Goal: Task Accomplishment & Management: Manage account settings

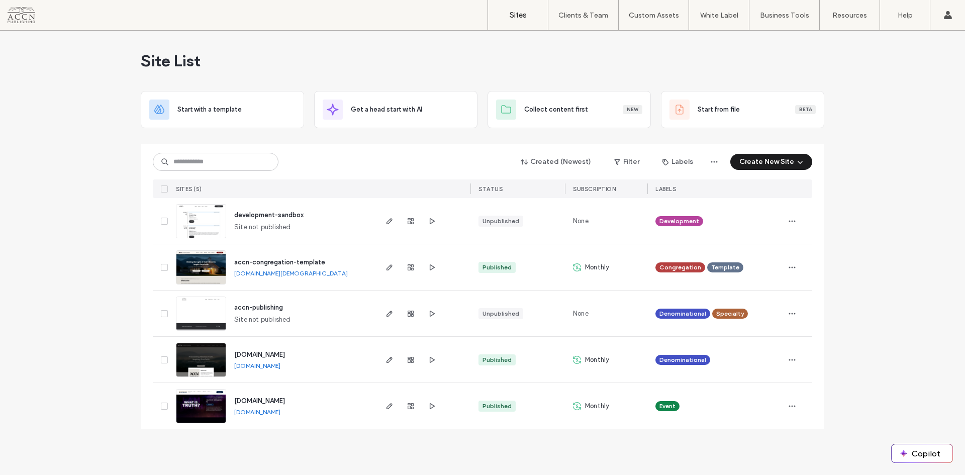
click at [301, 272] on link "[DOMAIN_NAME][DEMOGRAPHIC_DATA]" at bounding box center [291, 273] width 114 height 8
click at [384, 265] on span "button" at bounding box center [390, 267] width 12 height 12
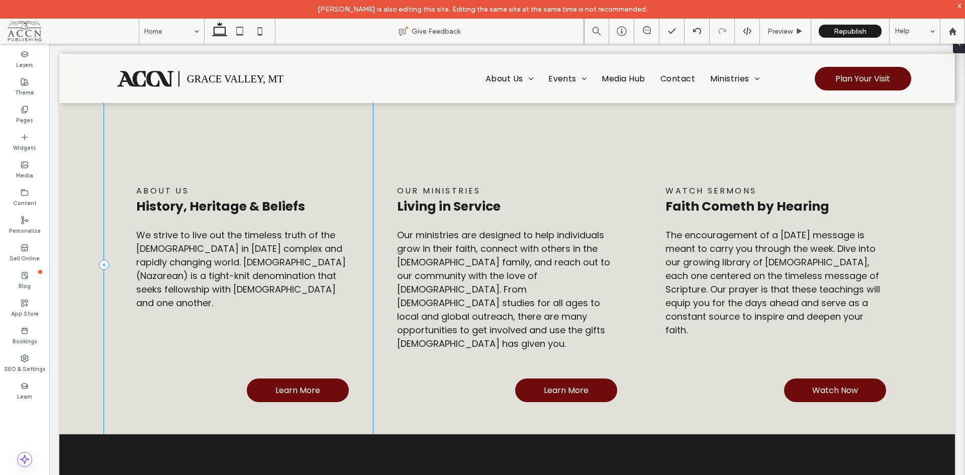
scroll to position [1430, 0]
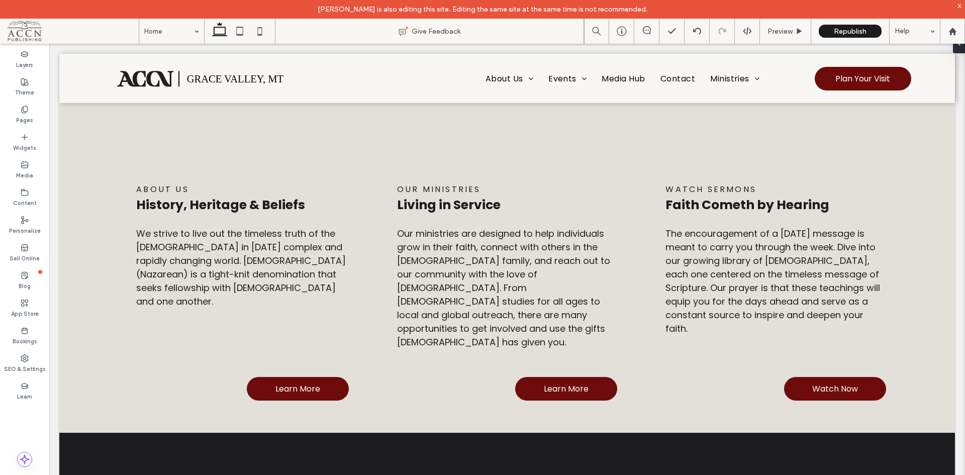
click at [32, 111] on div "Pages" at bounding box center [24, 115] width 49 height 28
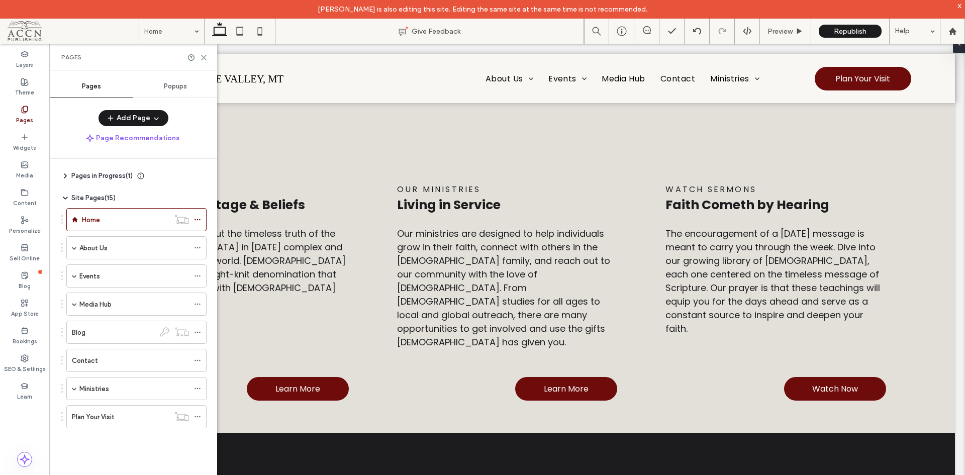
click at [109, 248] on div "About Us" at bounding box center [134, 248] width 110 height 11
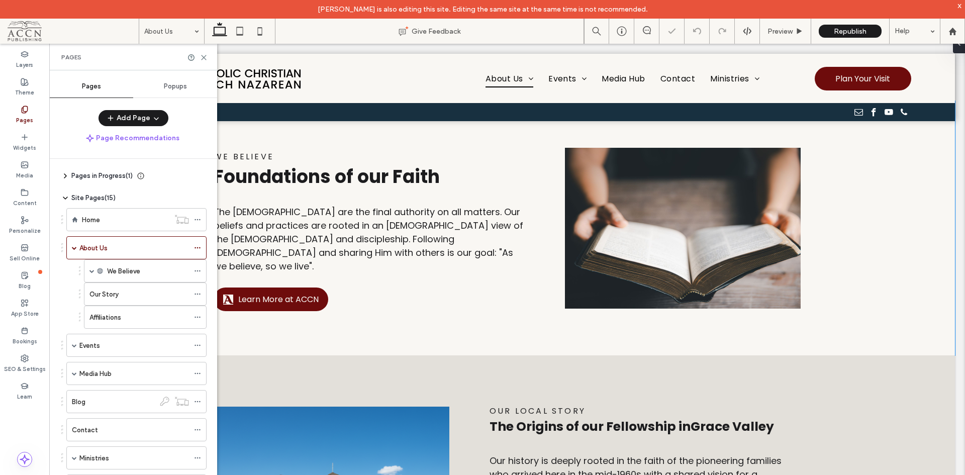
scroll to position [201, 0]
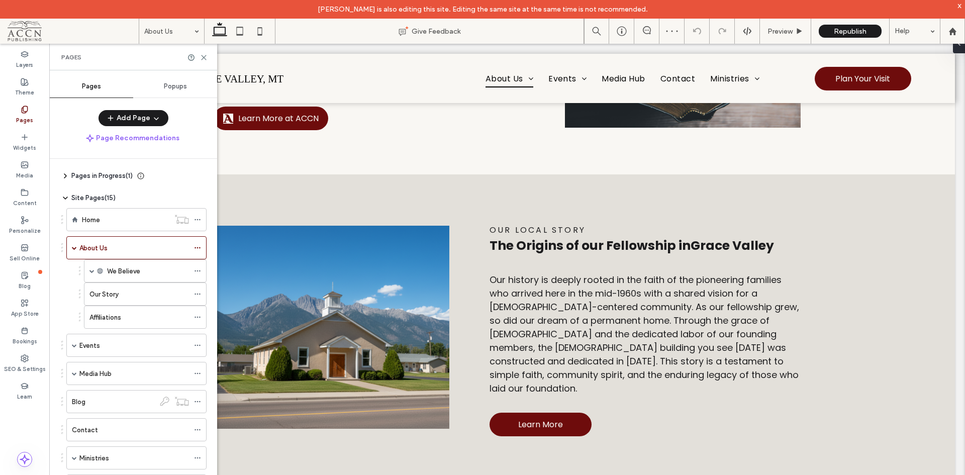
click at [134, 289] on div "Our Story" at bounding box center [139, 294] width 100 height 11
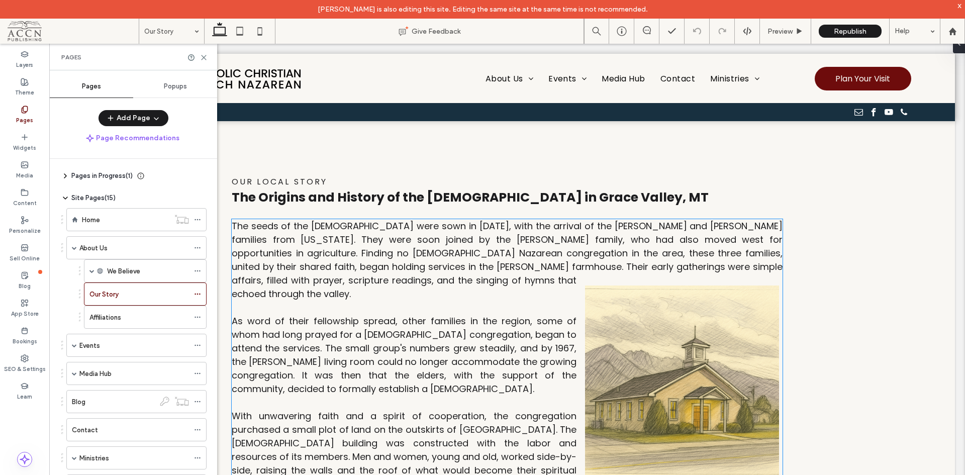
click at [521, 299] on div "The seeds of the Grace Valley church were sown in 1965, with the arrival of the…" at bounding box center [507, 409] width 551 height 380
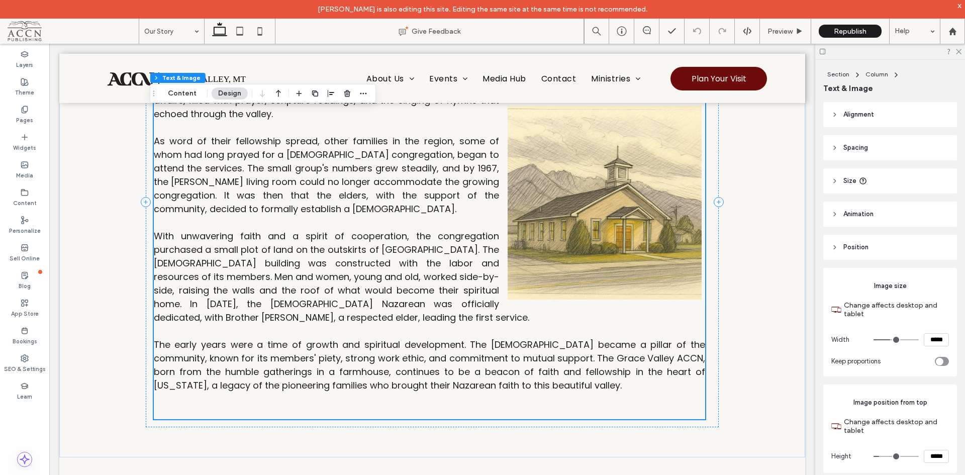
scroll to position [201, 0]
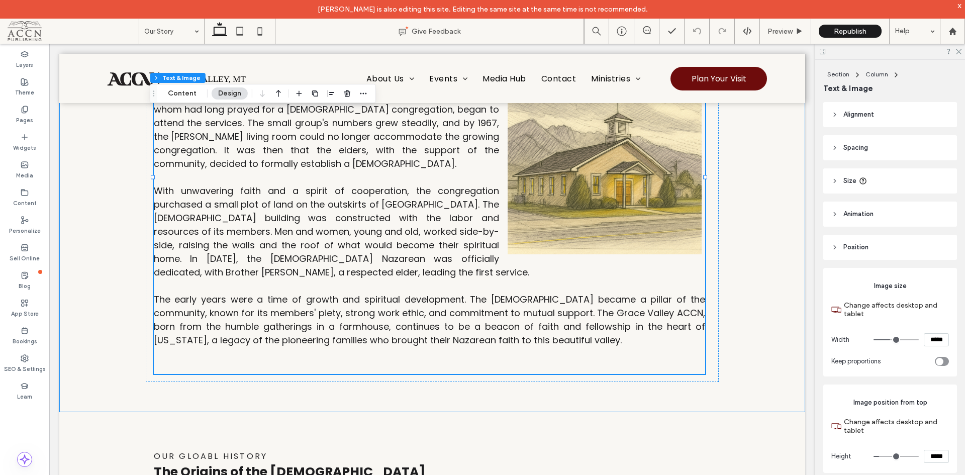
click at [774, 290] on div "Our Local Story The Origins and History of the Apostolic Christian Church in Gr…" at bounding box center [432, 157] width 746 height 510
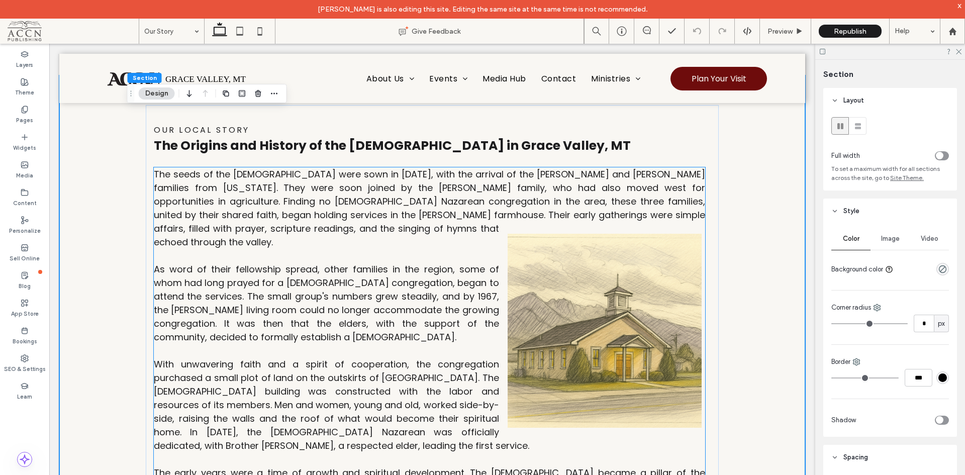
scroll to position [0, 0]
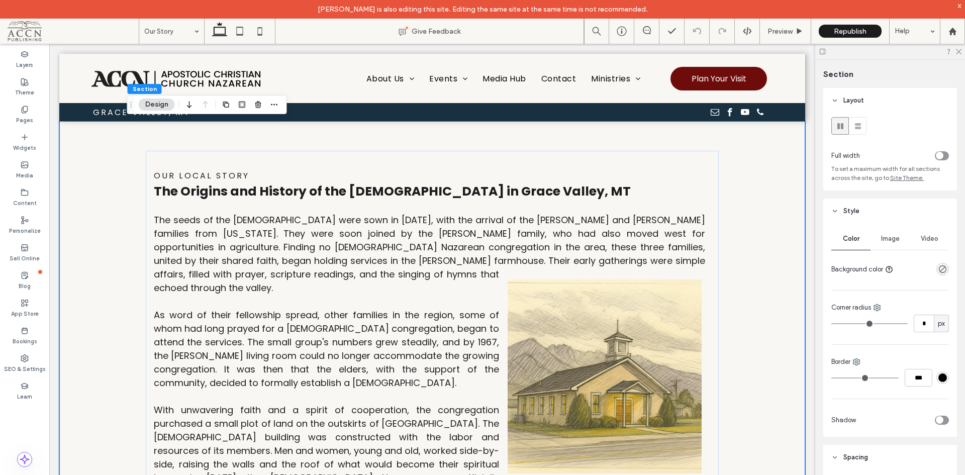
click at [18, 56] on div "Layers" at bounding box center [24, 60] width 49 height 28
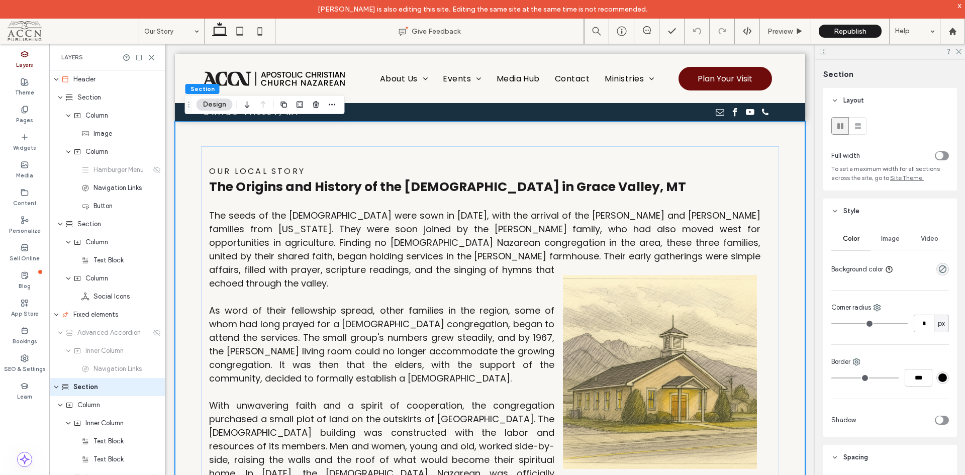
drag, startPoint x: 151, startPoint y: 58, endPoint x: 53, endPoint y: 11, distance: 109.3
click at [151, 58] on icon at bounding box center [152, 58] width 8 height 8
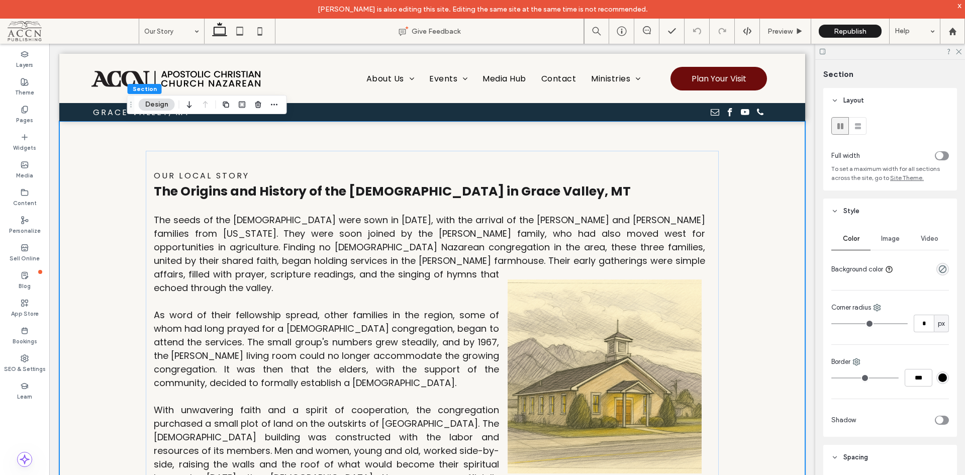
click at [27, 109] on use at bounding box center [25, 109] width 6 height 7
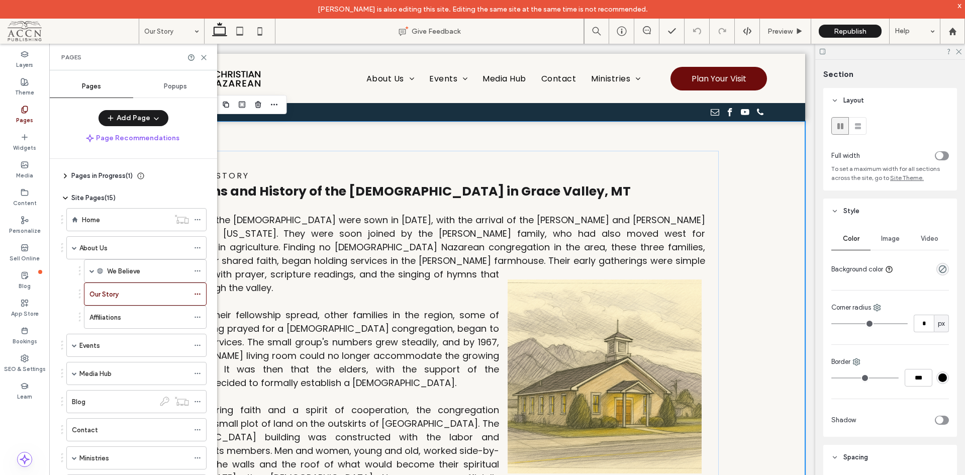
click at [104, 212] on div "Home" at bounding box center [125, 220] width 87 height 22
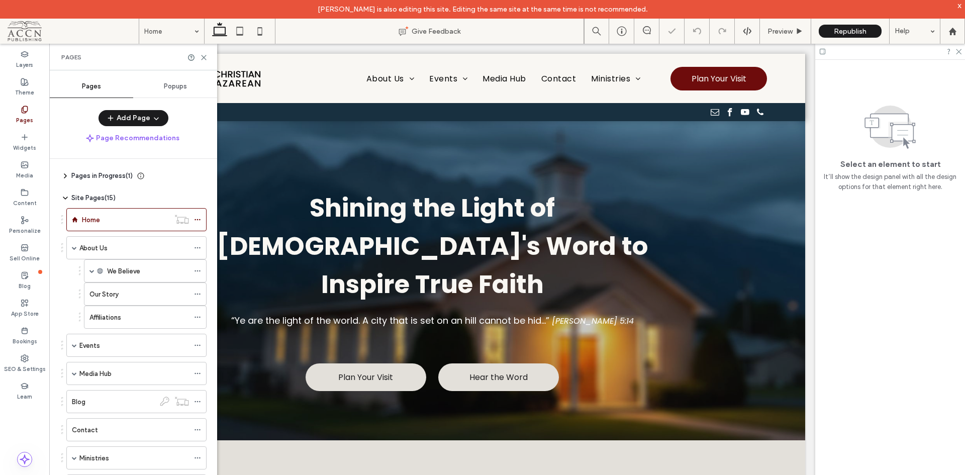
click at [174, 85] on span "Popups" at bounding box center [175, 86] width 23 height 8
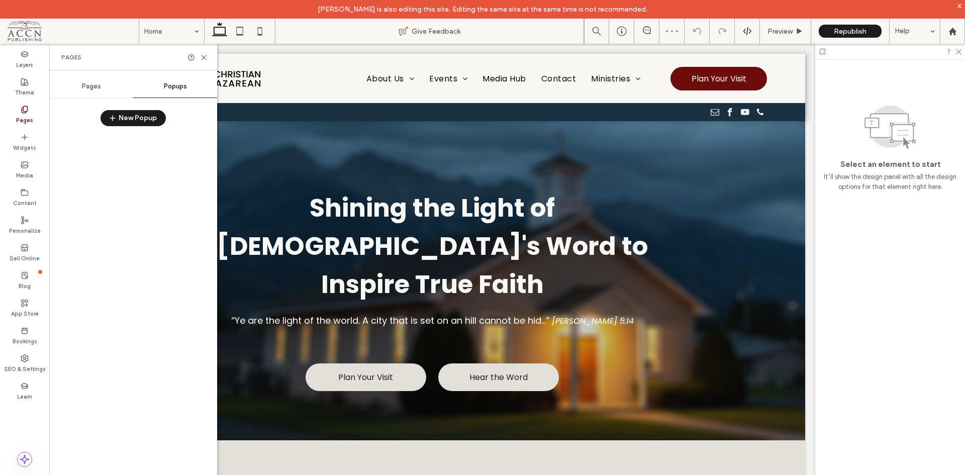
click at [91, 91] on div "Pages" at bounding box center [91, 86] width 84 height 22
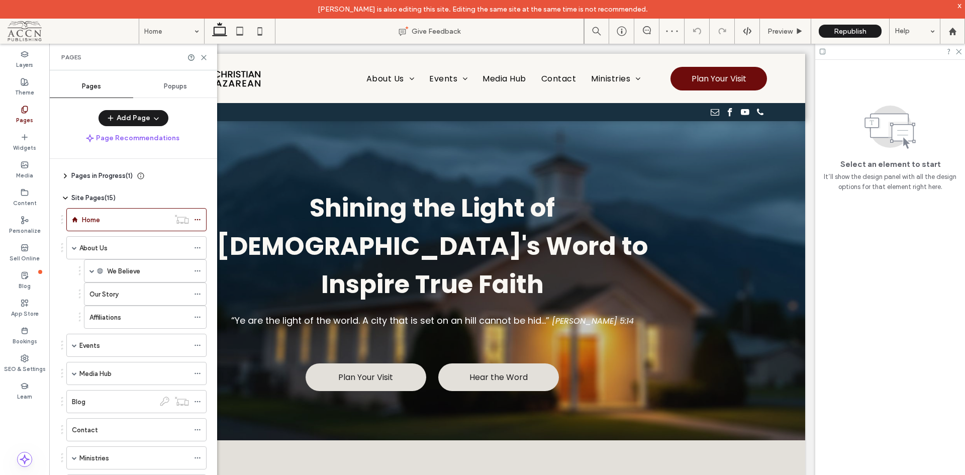
click at [63, 175] on icon at bounding box center [65, 176] width 8 height 8
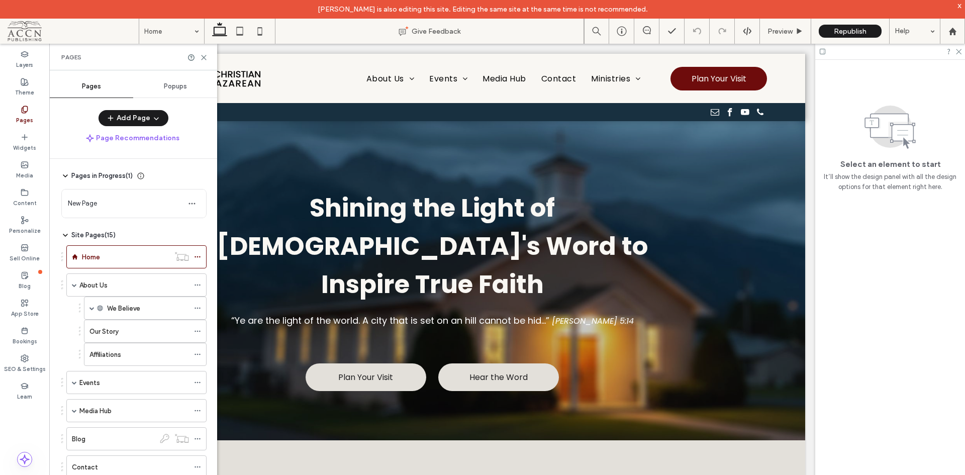
click at [148, 200] on span "New Page" at bounding box center [124, 204] width 112 height 10
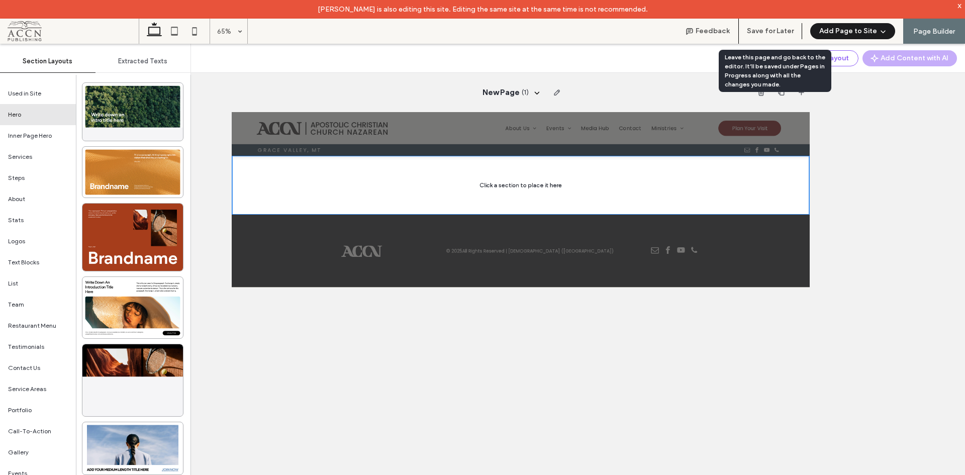
drag, startPoint x: 759, startPoint y: 27, endPoint x: 244, endPoint y: 45, distance: 515.5
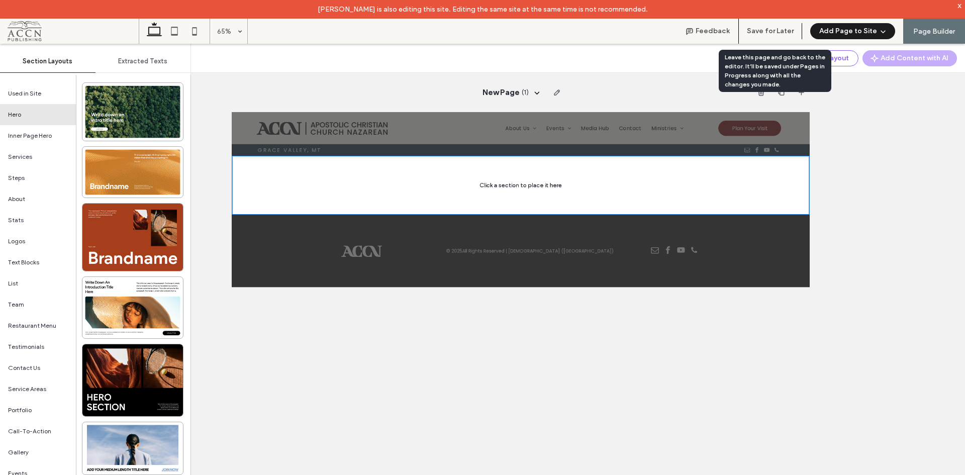
click at [759, 27] on button "Save for Later" at bounding box center [770, 31] width 47 height 16
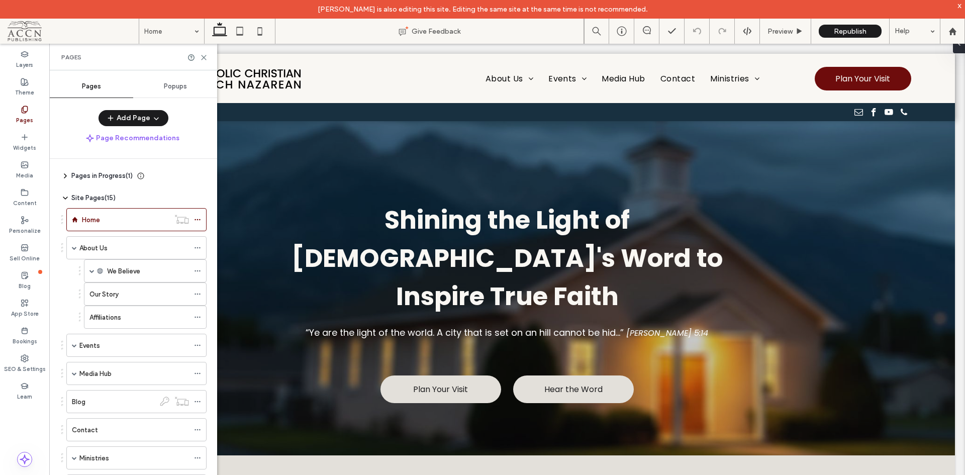
click at [63, 173] on icon at bounding box center [65, 176] width 8 height 8
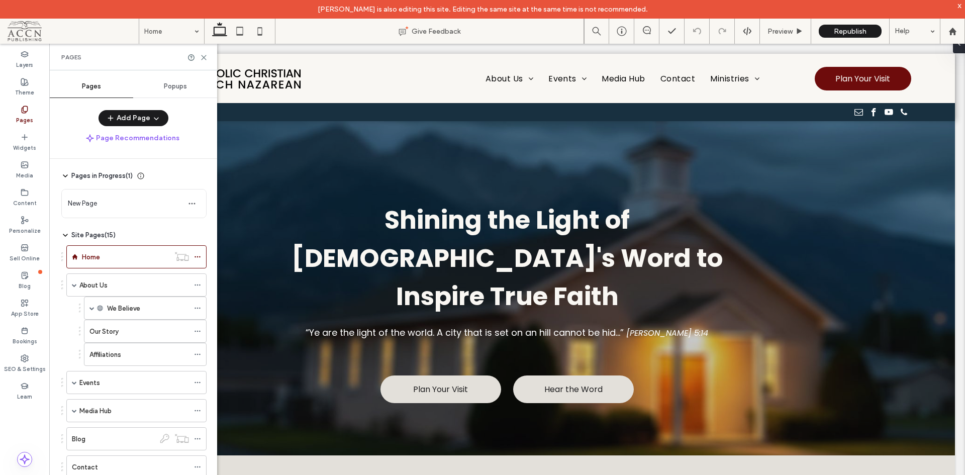
click at [189, 205] on icon "button" at bounding box center [192, 204] width 8 height 8
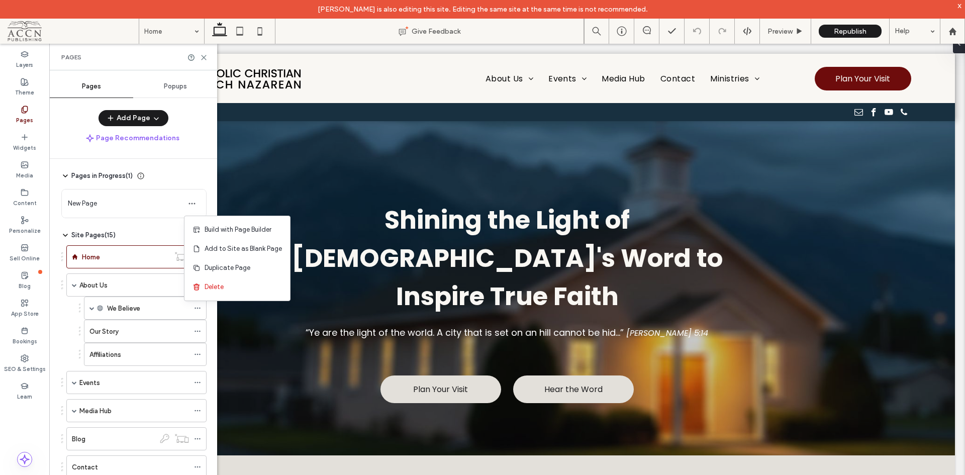
click at [217, 293] on div "Delete" at bounding box center [237, 286] width 106 height 19
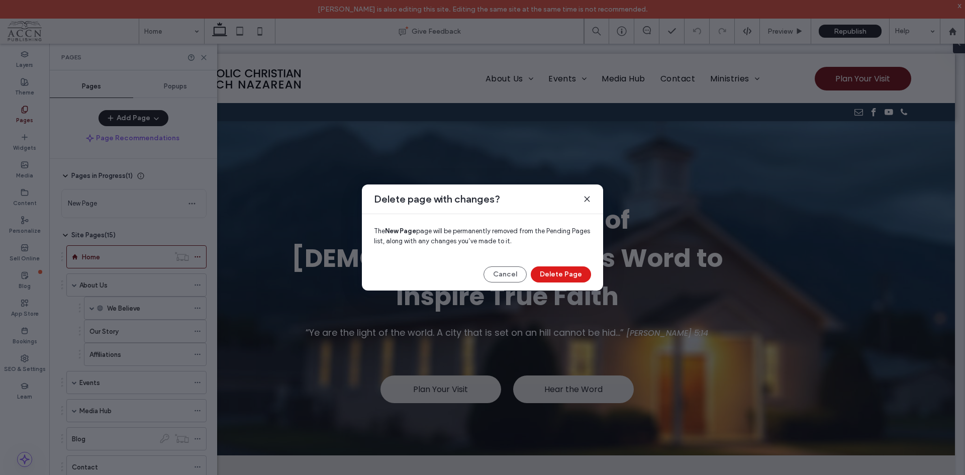
click at [564, 274] on button "Delete Page" at bounding box center [561, 274] width 60 height 16
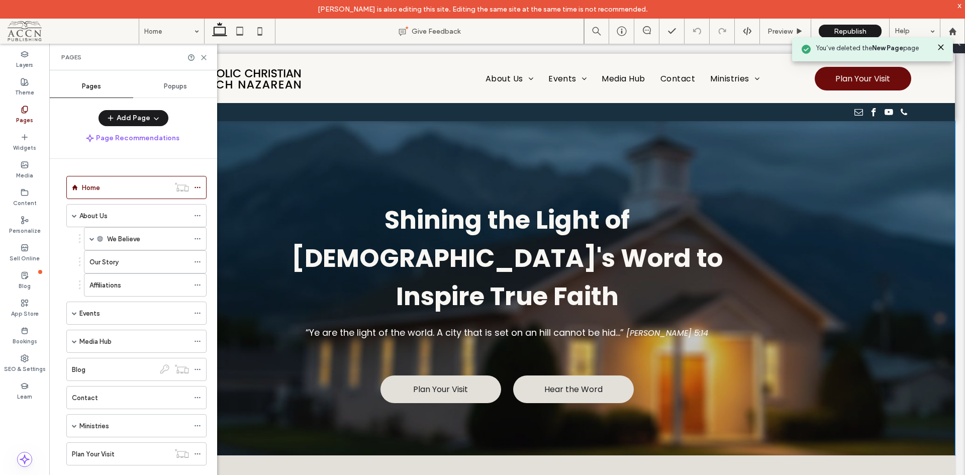
click at [625, 141] on div "Shining the Light of God's Word to Inspire True Faith “Ye are the light of the …" at bounding box center [507, 288] width 603 height 334
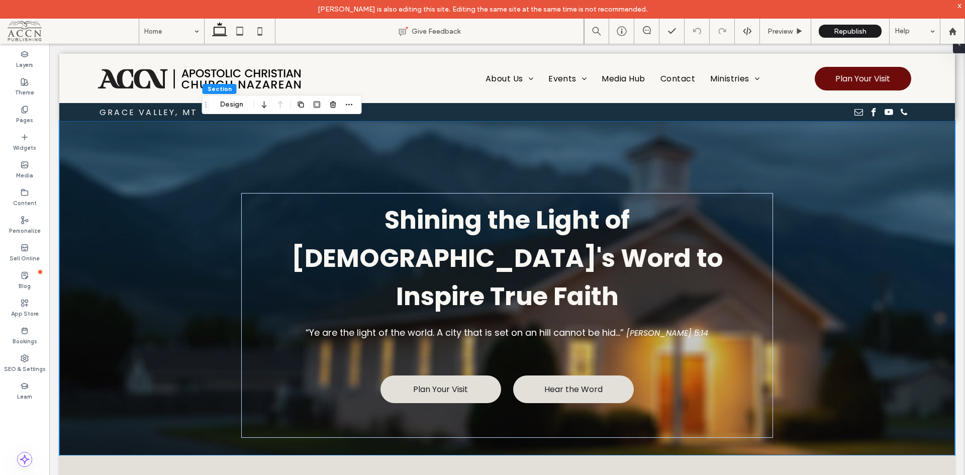
click at [959, 4] on div "x" at bounding box center [960, 5] width 5 height 9
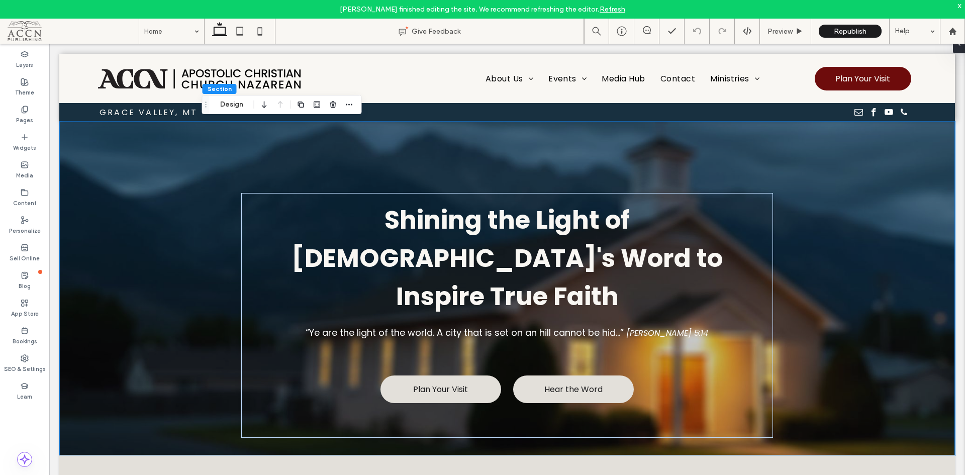
click at [959, 6] on div "x" at bounding box center [960, 5] width 5 height 9
